Goal: Check status: Check status

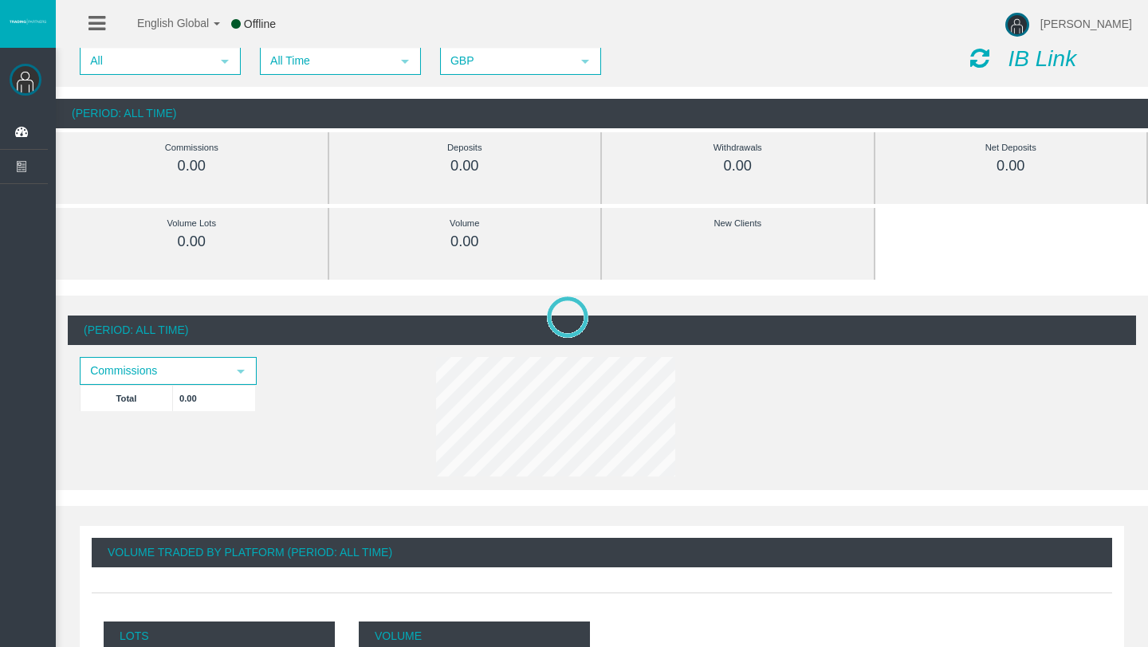
scroll to position [32, 0]
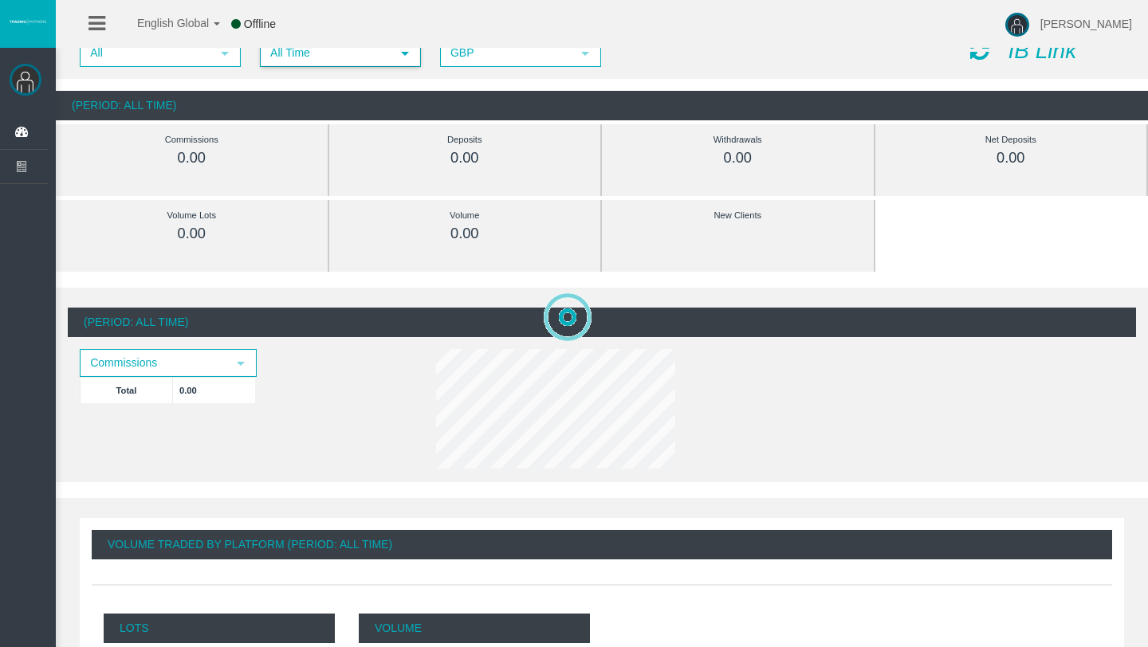
click at [338, 61] on span "All Time" at bounding box center [325, 53] width 129 height 25
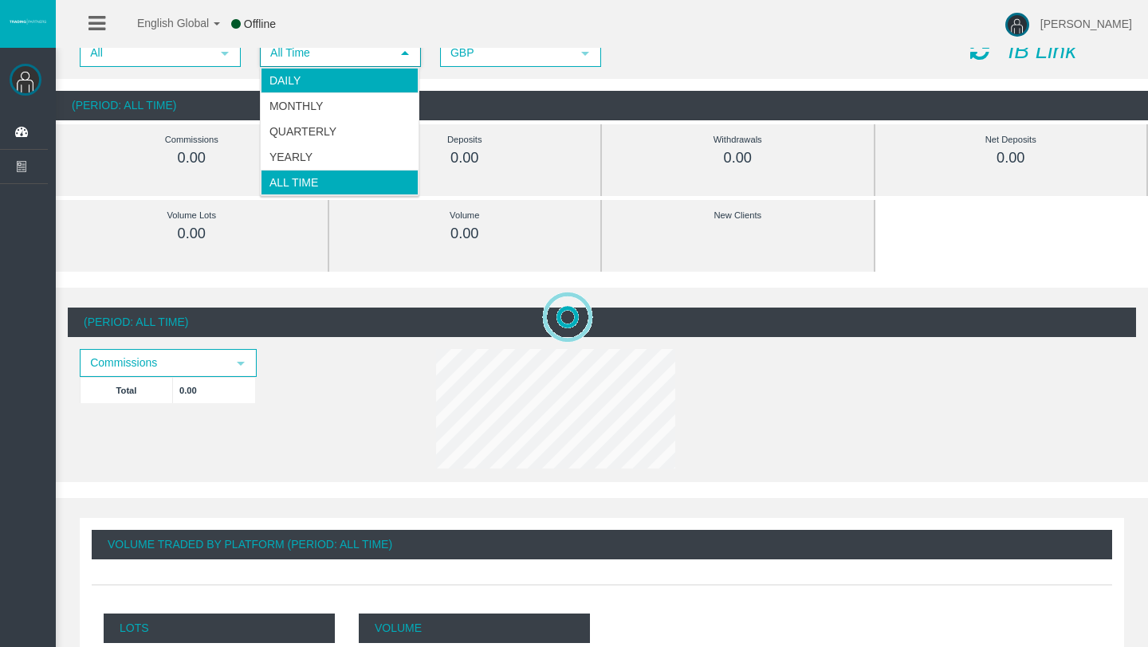
click at [336, 84] on li "Daily" at bounding box center [340, 81] width 158 height 26
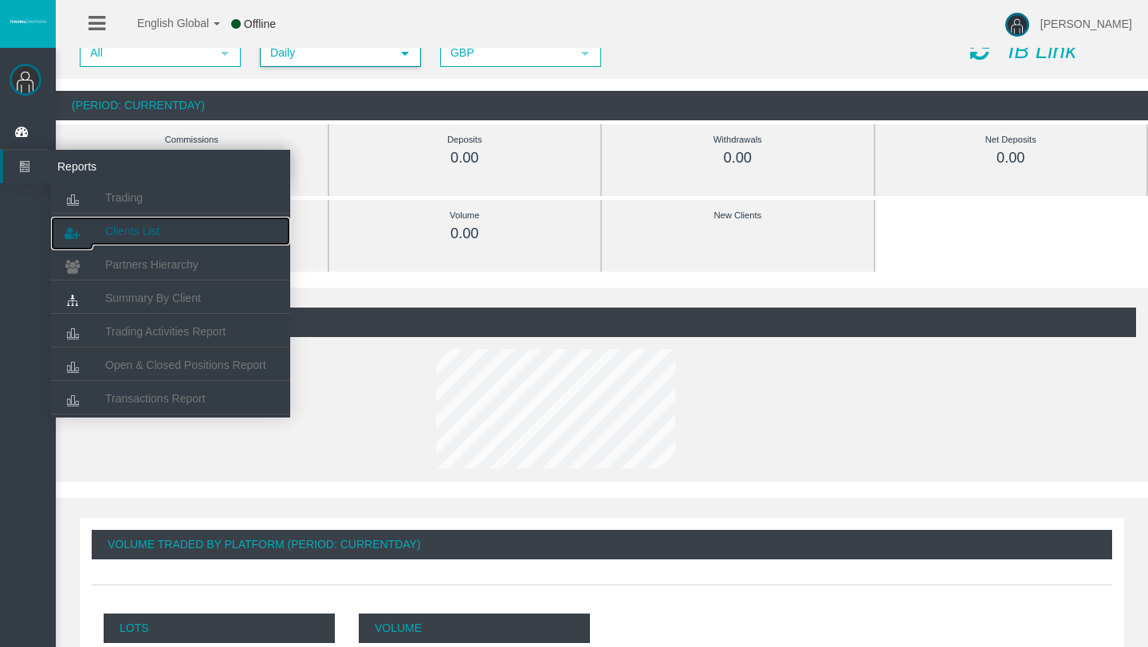
click at [139, 221] on link "Clients List" at bounding box center [170, 231] width 239 height 29
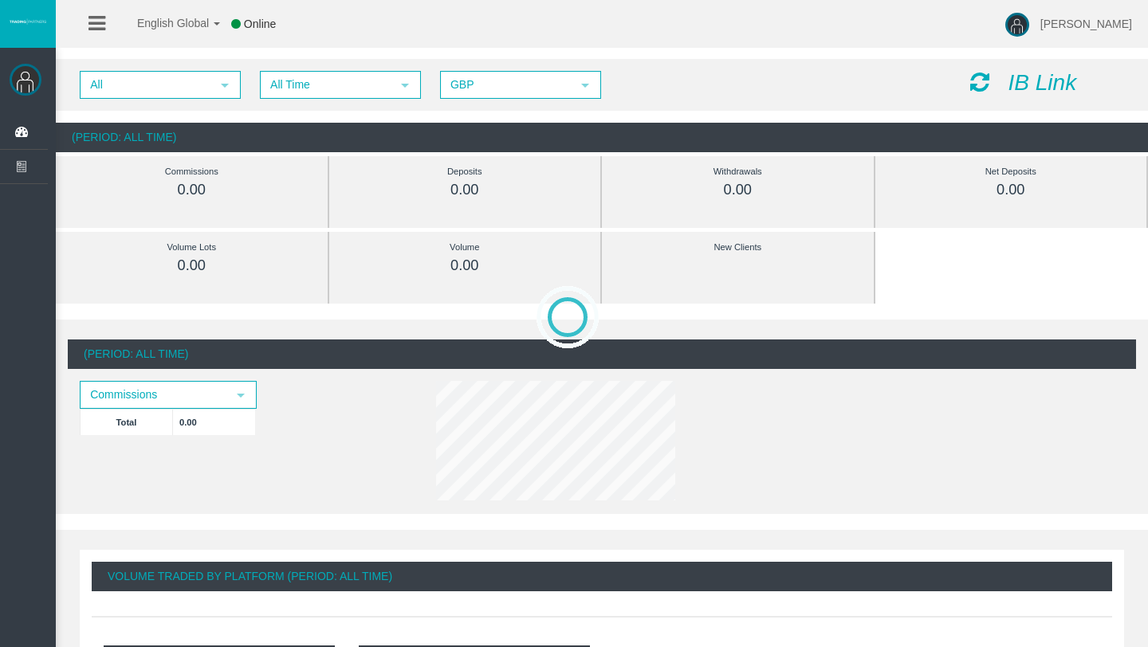
click at [315, 81] on span "All Time" at bounding box center [325, 85] width 129 height 25
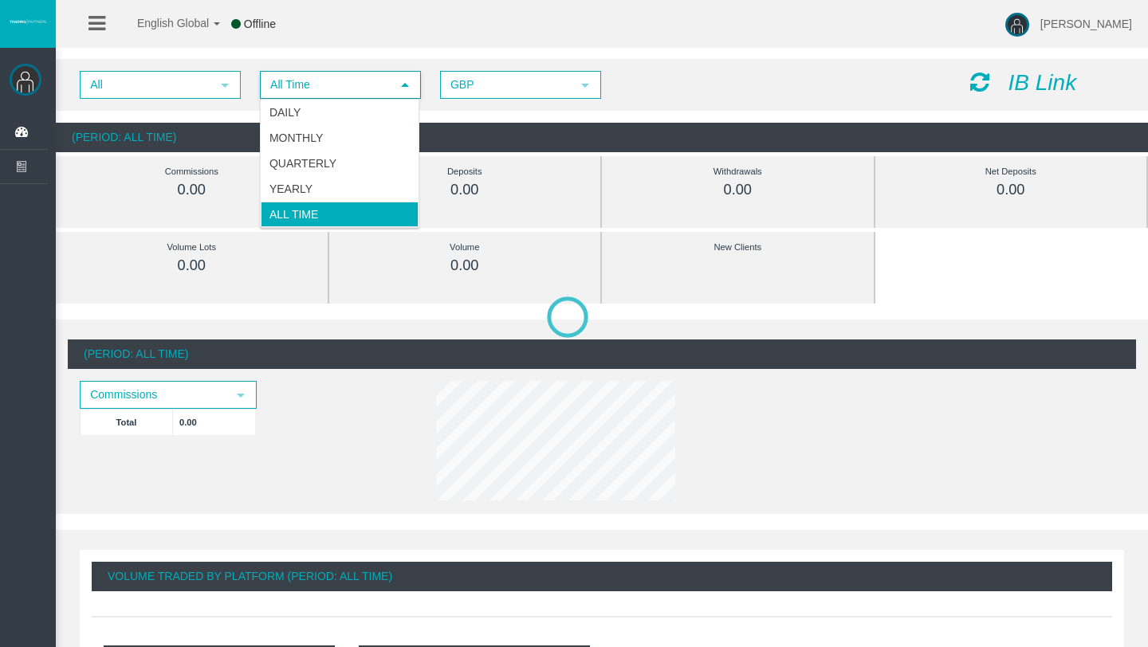
click at [295, 106] on li "Daily" at bounding box center [340, 113] width 158 height 26
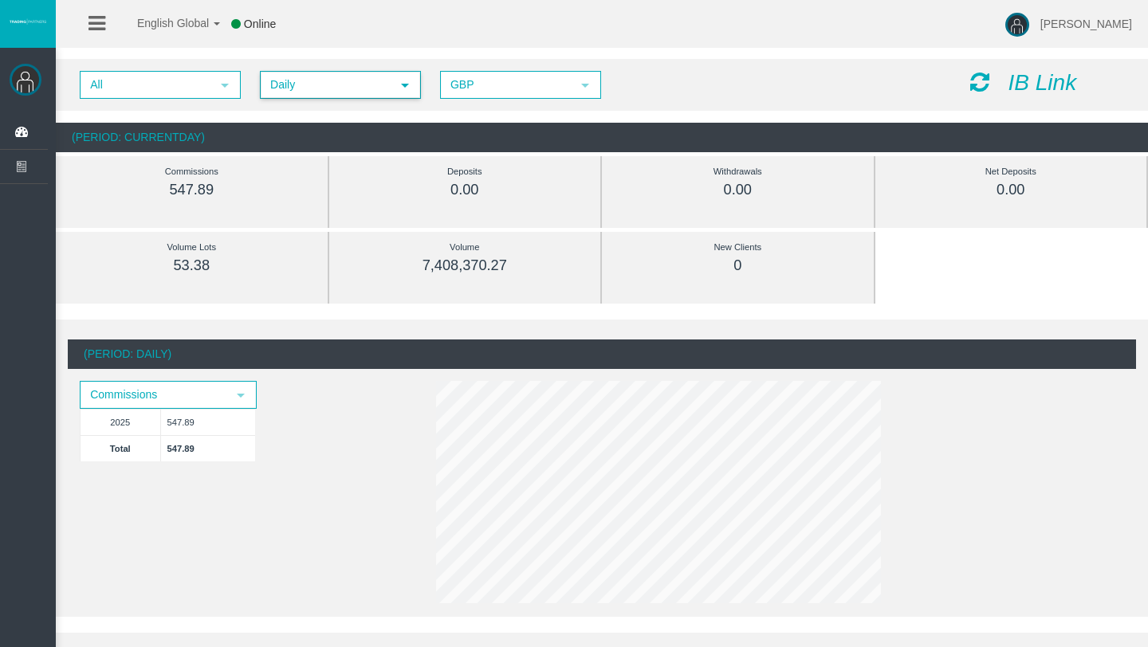
click at [315, 84] on span "Daily" at bounding box center [325, 85] width 129 height 25
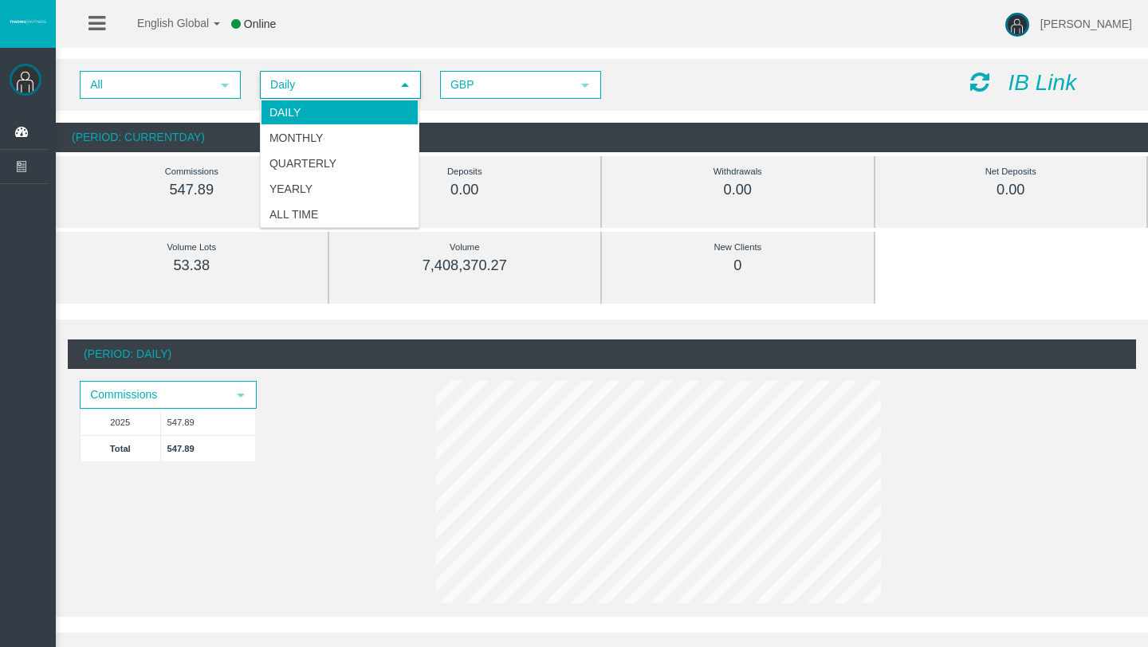
click at [307, 114] on li "Daily" at bounding box center [340, 113] width 158 height 26
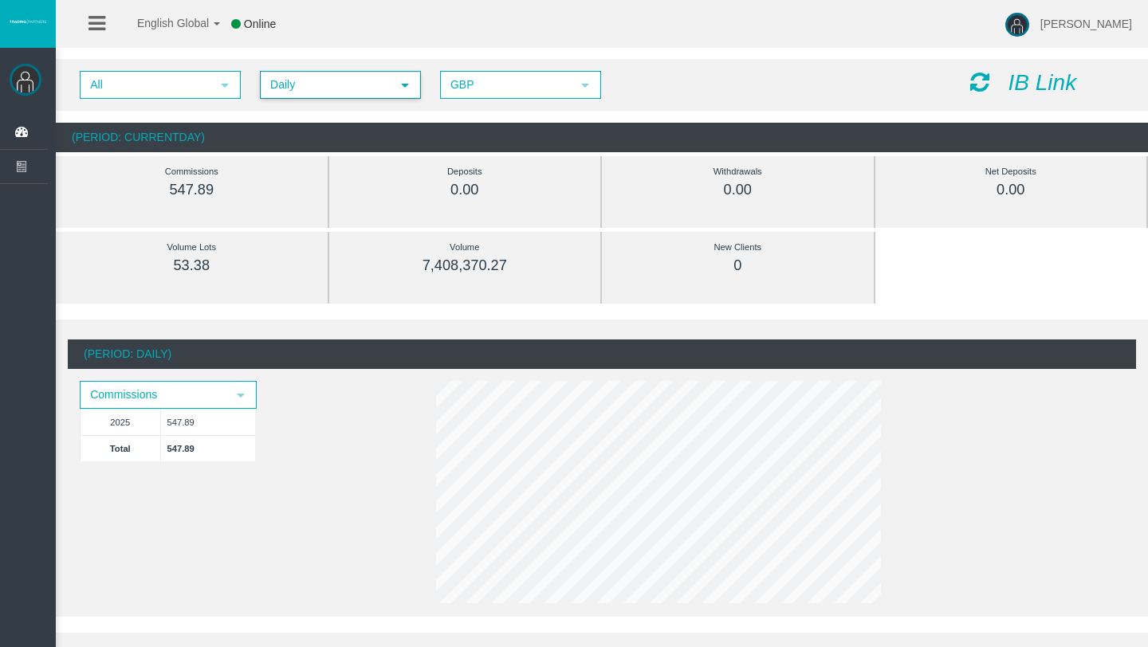
click at [344, 73] on span "Daily" at bounding box center [325, 85] width 129 height 25
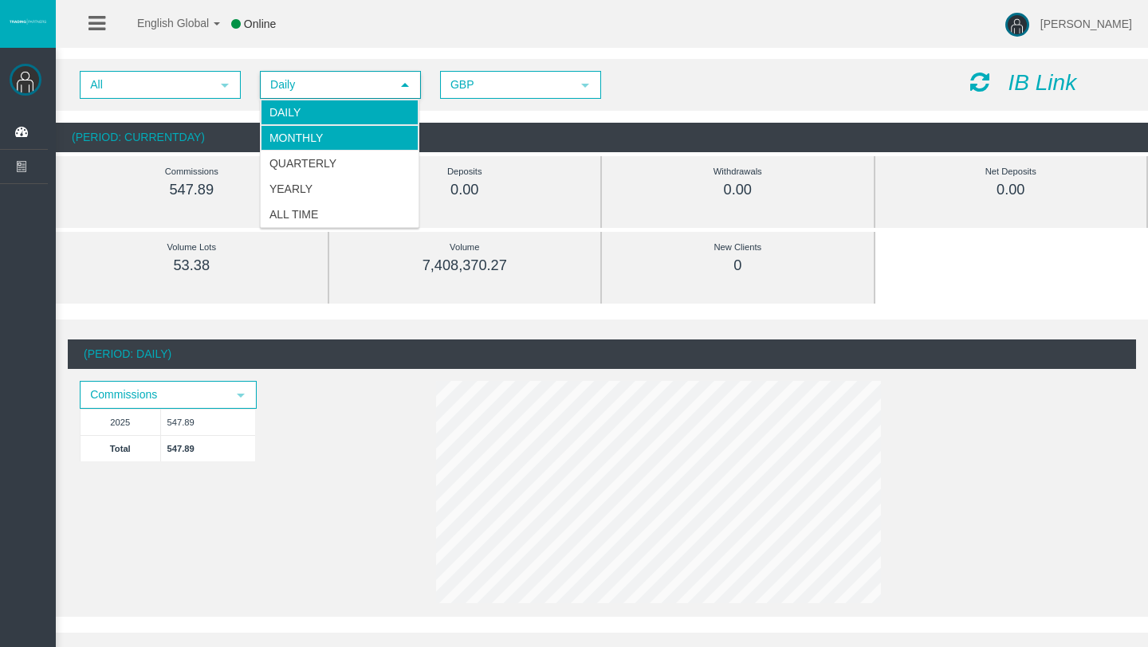
click at [325, 134] on li "Monthly" at bounding box center [340, 138] width 158 height 26
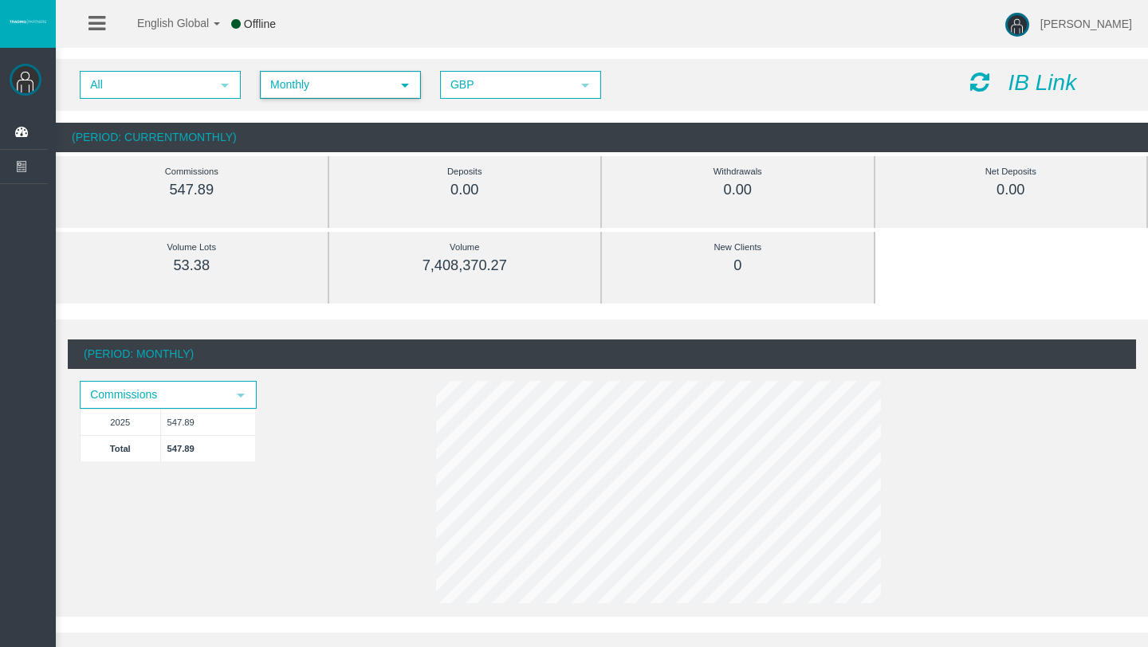
click at [336, 94] on span "Monthly" at bounding box center [325, 85] width 129 height 25
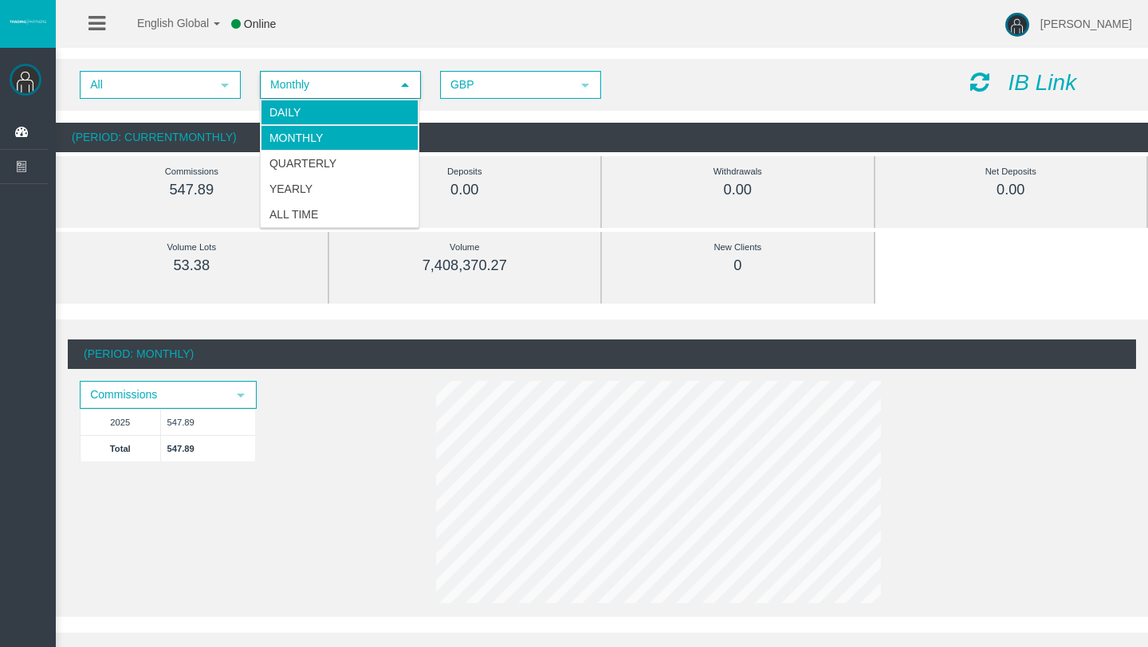
click at [328, 117] on li "Daily" at bounding box center [340, 113] width 158 height 26
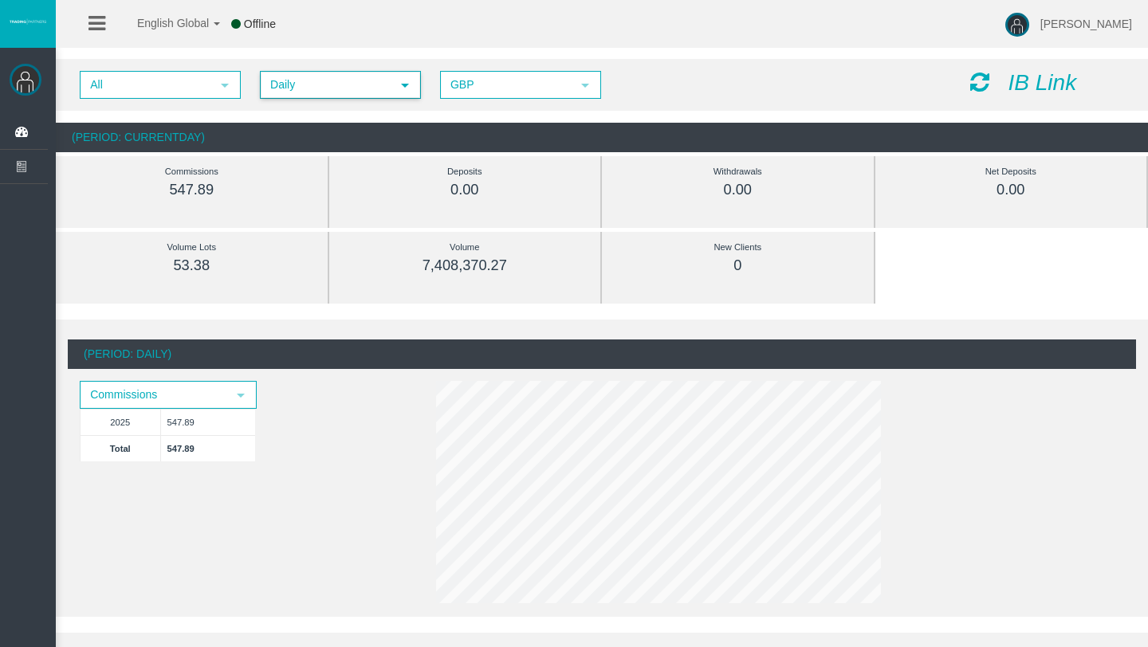
click at [205, 98] on span "All select" at bounding box center [160, 85] width 161 height 28
click at [198, 113] on div "All" at bounding box center [160, 111] width 158 height 22
click at [241, 386] on span "select" at bounding box center [240, 395] width 29 height 25
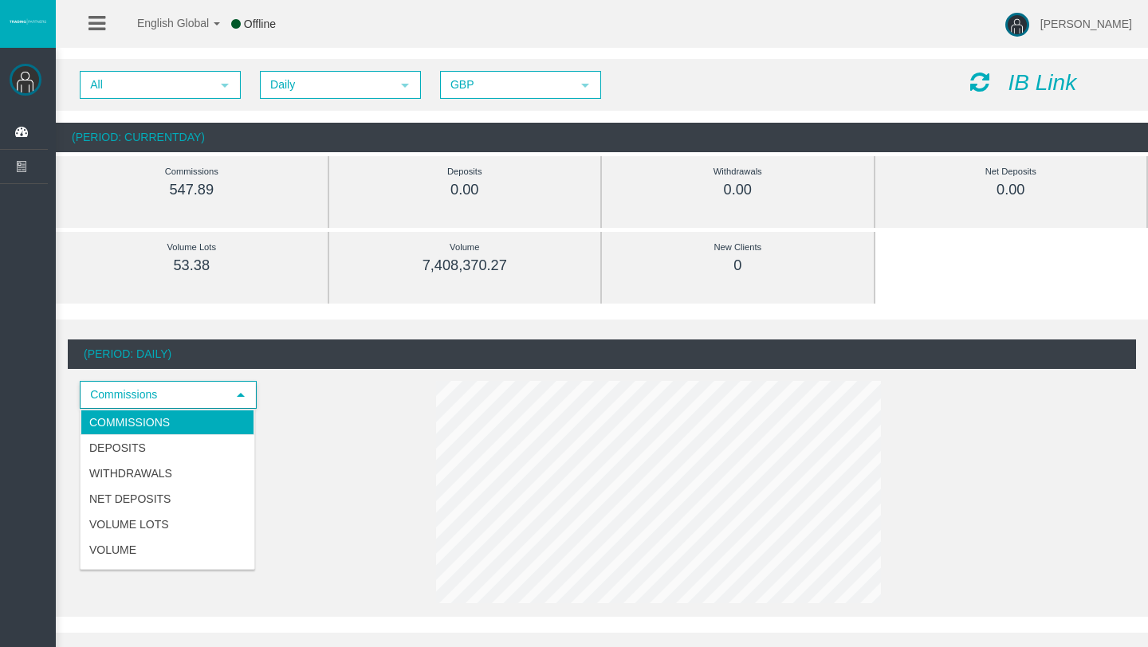
click at [224, 410] on li "Commissions" at bounding box center [168, 423] width 174 height 26
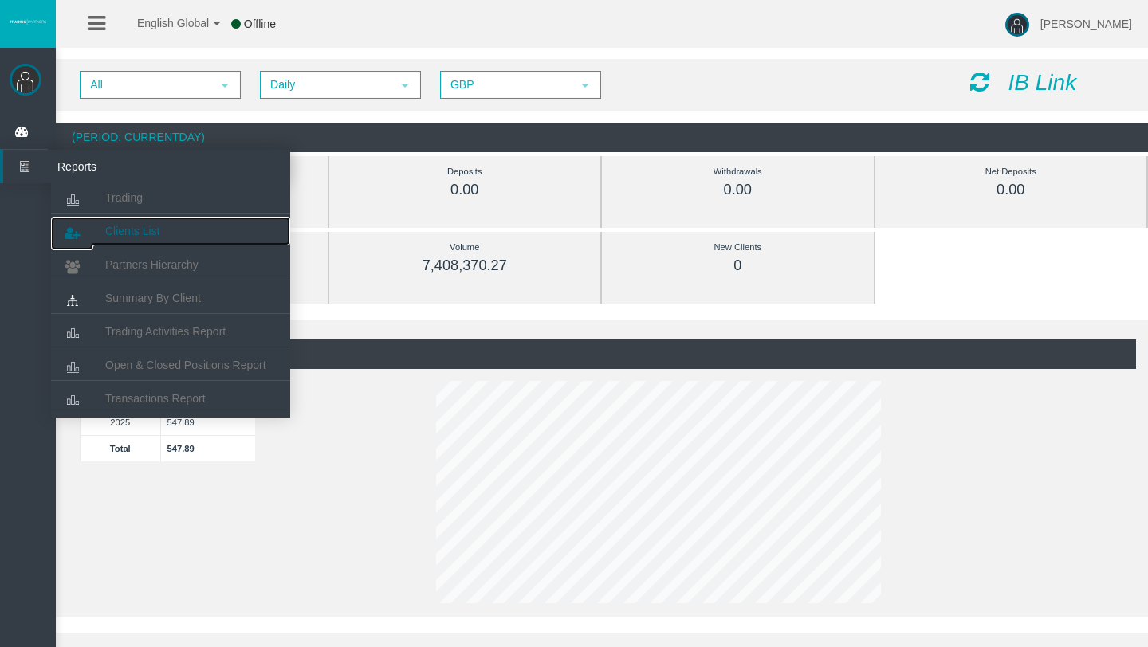
click at [132, 226] on span "Clients List" at bounding box center [132, 231] width 54 height 13
